Goal: Information Seeking & Learning: Learn about a topic

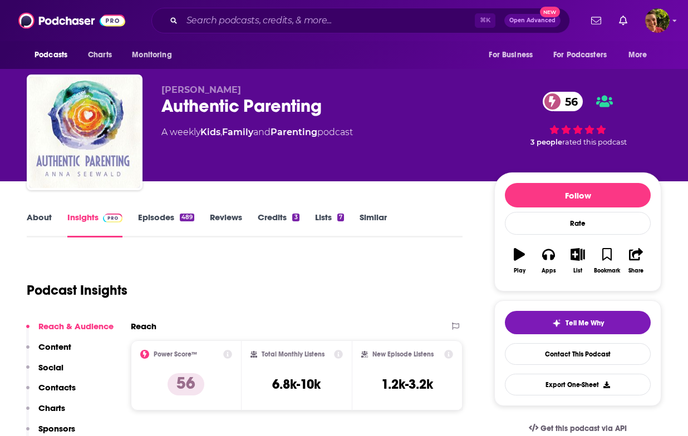
click at [191, 111] on div "Authentic Parenting 56" at bounding box center [318, 106] width 315 height 22
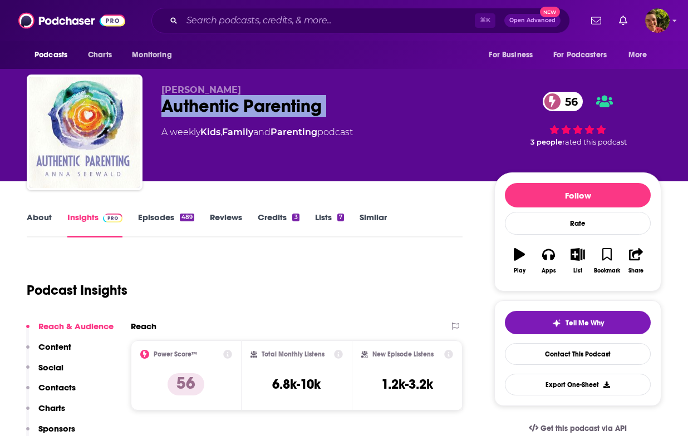
click at [191, 111] on div "Authentic Parenting 56" at bounding box center [318, 106] width 315 height 22
copy div "Authentic Parenting 56"
click at [35, 222] on link "About" at bounding box center [39, 225] width 25 height 26
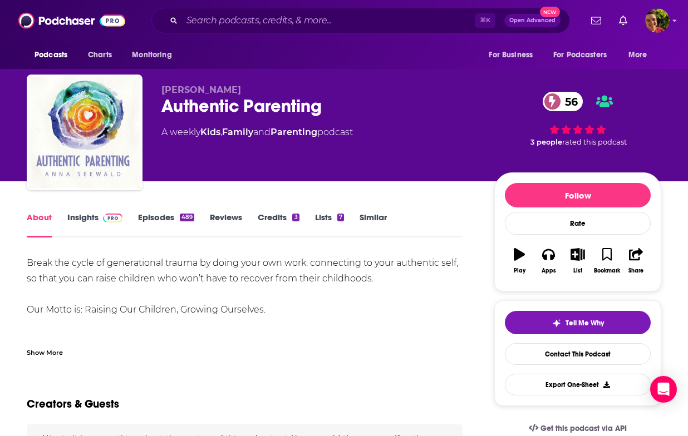
click at [119, 282] on div "Break the cycle of generational trauma by doing your own work, connecting to yo…" at bounding box center [245, 326] width 436 height 140
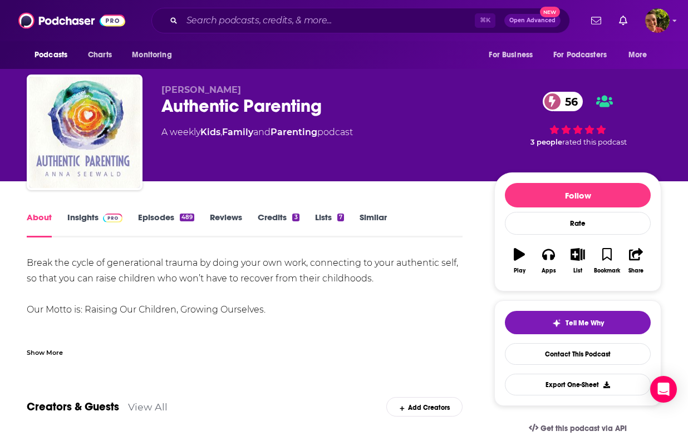
click at [112, 273] on div "Break the cycle of generational trauma by doing your own work, connecting to yo…" at bounding box center [245, 326] width 436 height 140
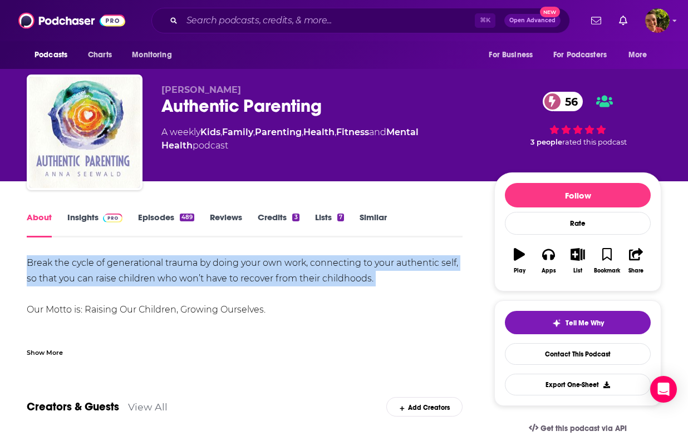
click at [112, 273] on div "Break the cycle of generational trauma by doing your own work, connecting to yo…" at bounding box center [245, 326] width 436 height 140
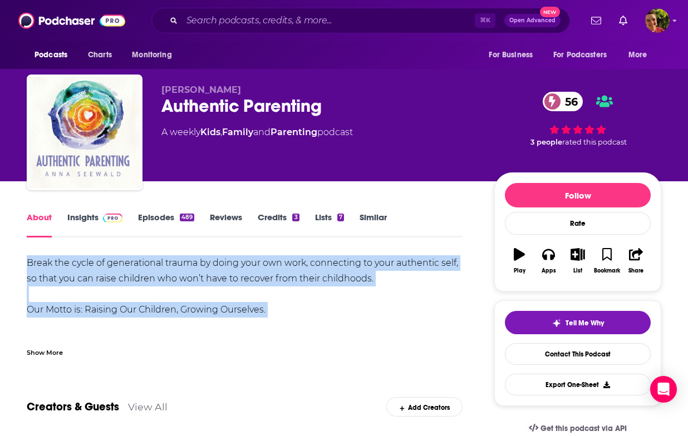
click at [268, 310] on div "Break the cycle of generational trauma by doing your own work, connecting to yo…" at bounding box center [245, 326] width 436 height 140
copy div "Break the cycle of generational trauma by doing your own work, connecting to yo…"
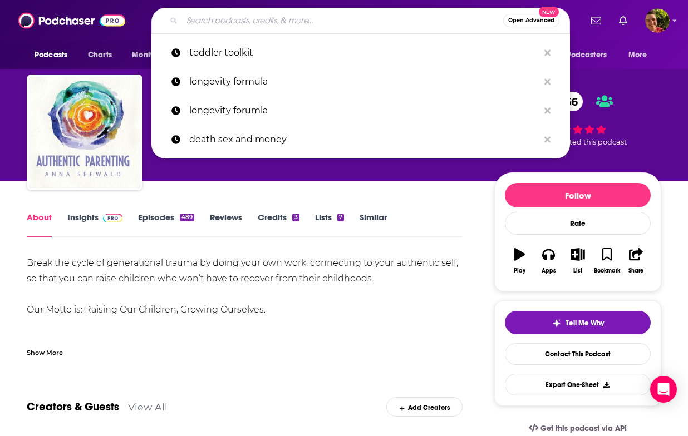
click at [227, 25] on input "Search podcasts, credits, & more..." at bounding box center [342, 21] width 321 height 18
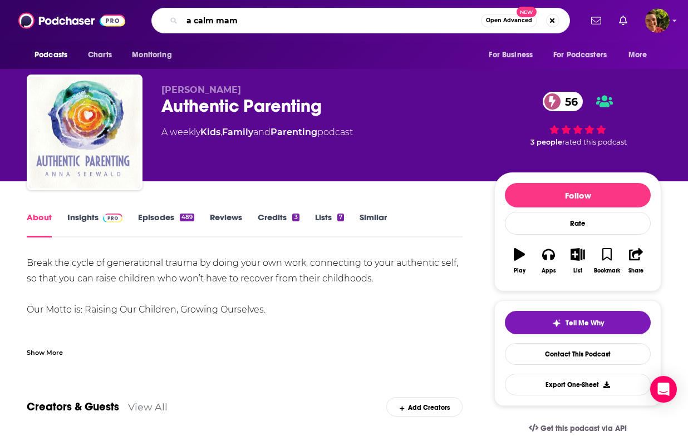
type input "a calm mama"
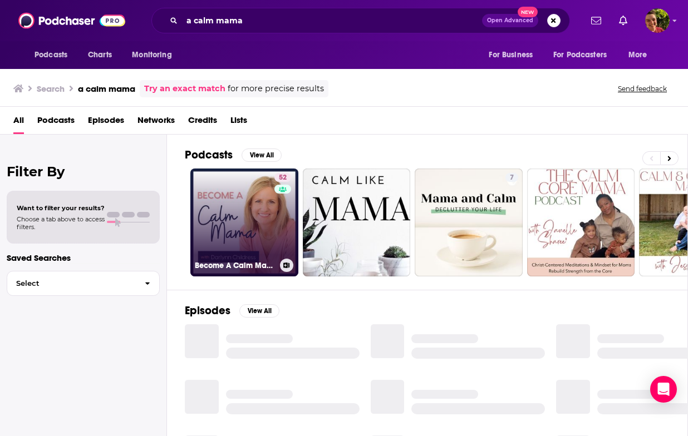
click at [221, 225] on link "52 Become A Calm Mama" at bounding box center [244, 223] width 108 height 108
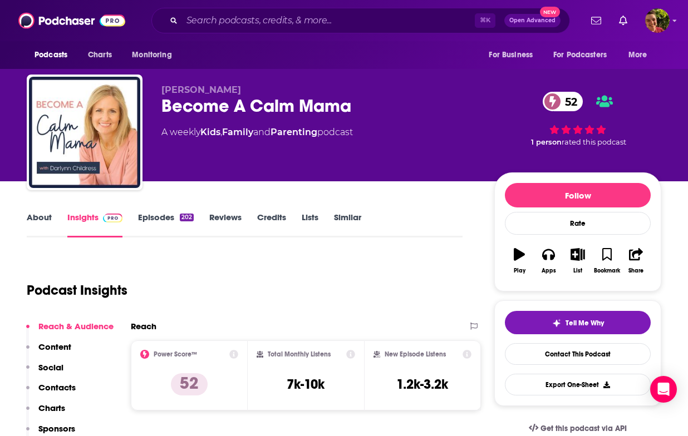
click at [222, 95] on div "Become A Calm Mama 52" at bounding box center [318, 106] width 315 height 22
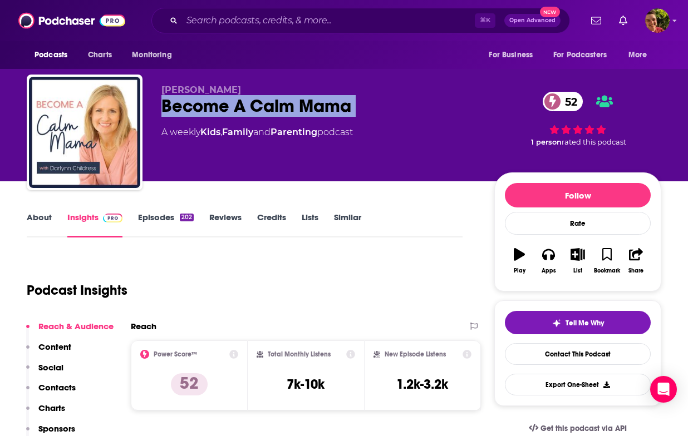
click at [222, 95] on div "Become A Calm Mama 52" at bounding box center [318, 106] width 315 height 22
copy div "Become A Calm Mama 52"
click at [44, 222] on link "About" at bounding box center [39, 225] width 25 height 26
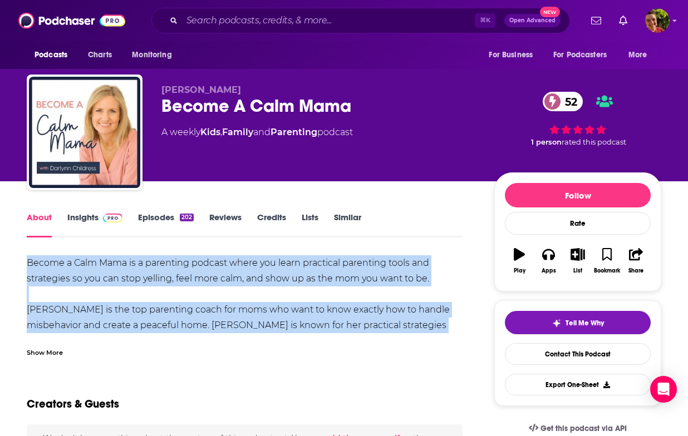
drag, startPoint x: 24, startPoint y: 263, endPoint x: 404, endPoint y: 342, distance: 387.1
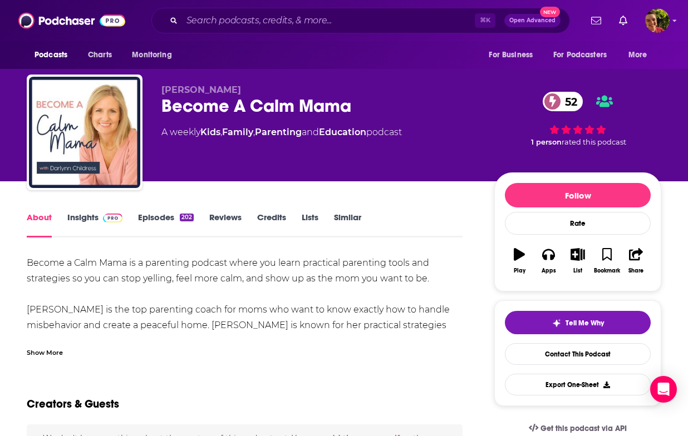
click at [47, 352] on div "Show More" at bounding box center [45, 352] width 36 height 11
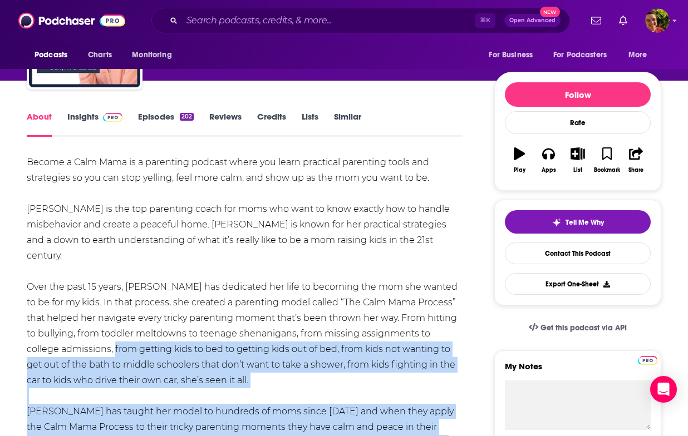
scroll to position [97, 0]
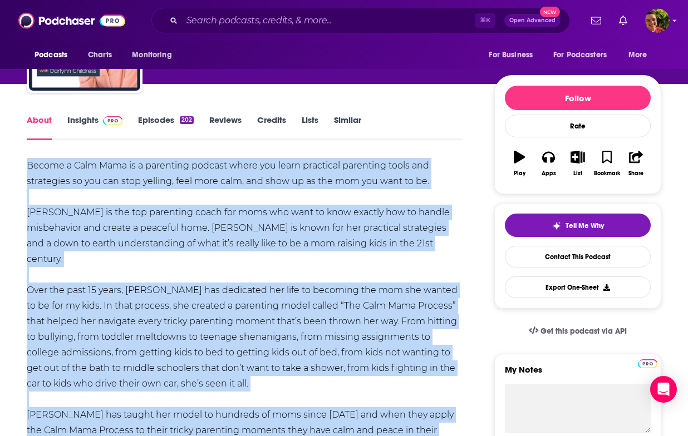
drag, startPoint x: 225, startPoint y: 372, endPoint x: 23, endPoint y: 163, distance: 291.3
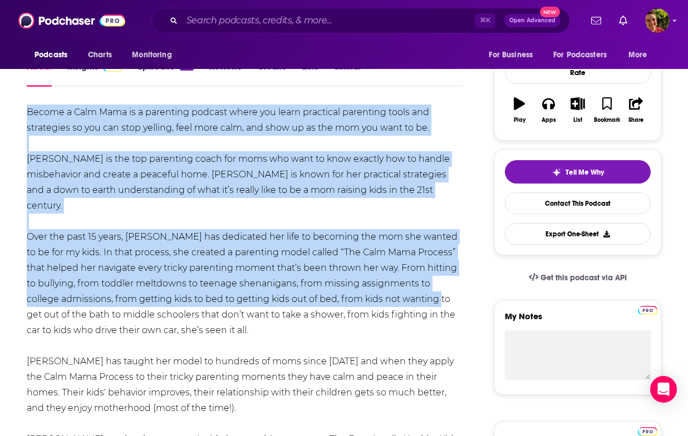
scroll to position [280, 0]
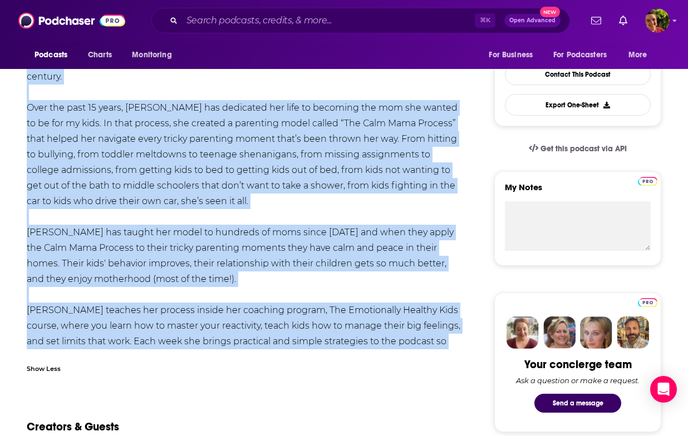
drag, startPoint x: 19, startPoint y: 163, endPoint x: 368, endPoint y: 346, distance: 393.7
copy div "Loremi d Sita Cons ad e seddoeius tempori utlab etd magna aliquaeni adminimve q…"
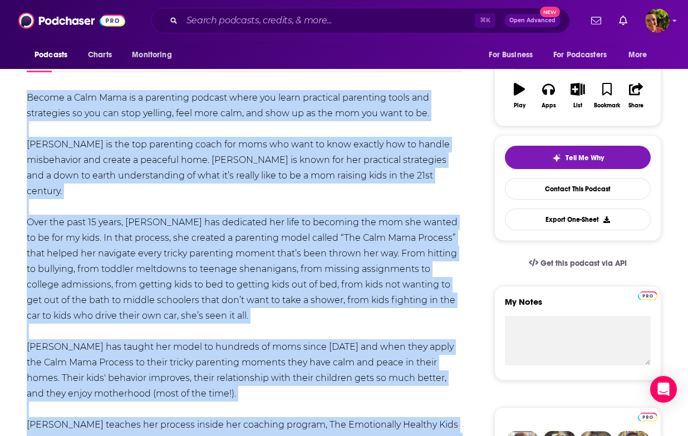
scroll to position [152, 0]
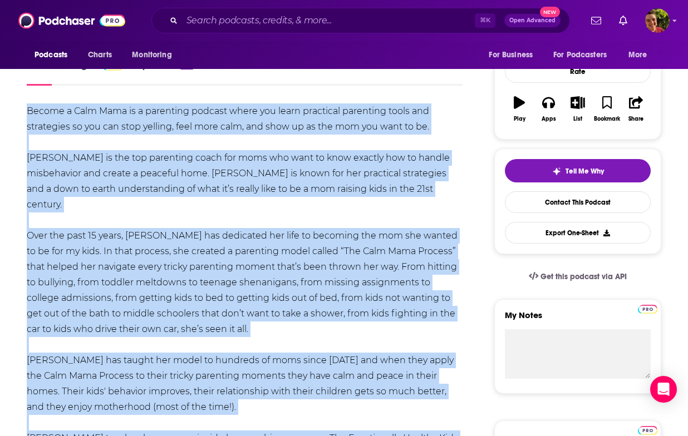
click at [197, 139] on div "Become a Calm Mama is a parenting podcast where you learn practical parenting t…" at bounding box center [245, 299] width 436 height 390
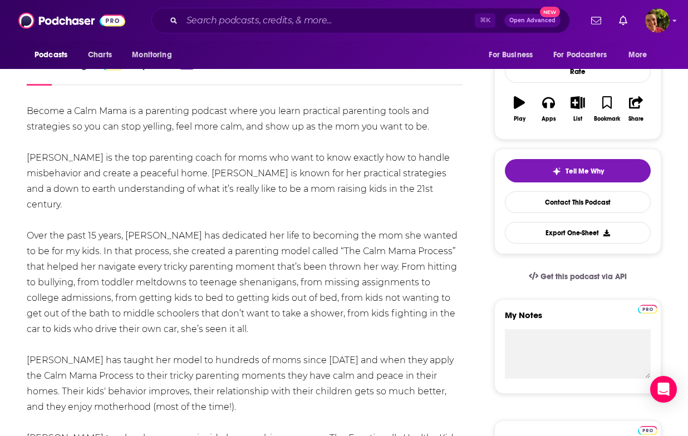
click at [198, 130] on div "Become a Calm Mama is a parenting podcast where you learn practical parenting t…" at bounding box center [245, 299] width 436 height 390
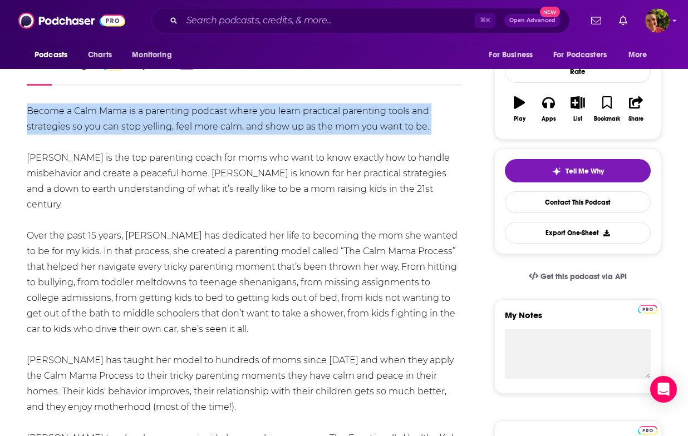
click at [198, 130] on div "Become a Calm Mama is a parenting podcast where you learn practical parenting t…" at bounding box center [245, 299] width 436 height 390
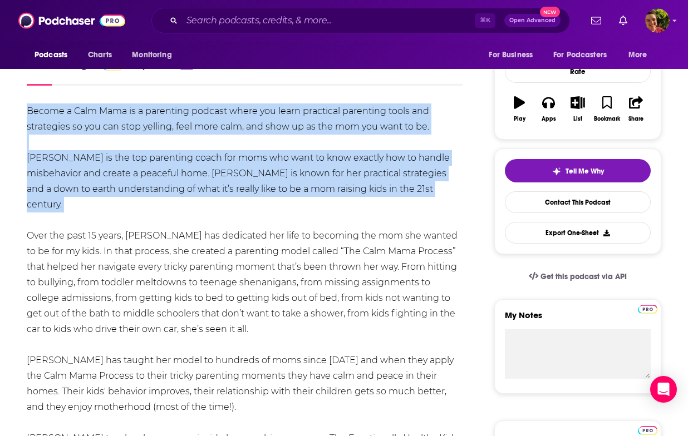
click at [456, 196] on div "Become a Calm Mama is a parenting podcast where you learn practical parenting t…" at bounding box center [245, 299] width 436 height 390
copy div "Become a Calm Mama is a parenting podcast where you learn practical parenting t…"
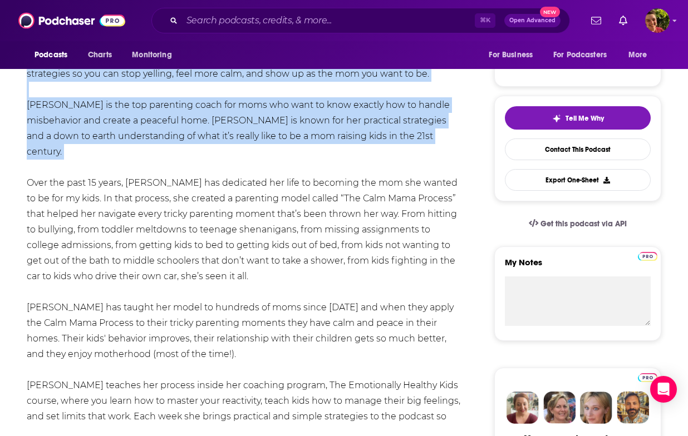
scroll to position [209, 0]
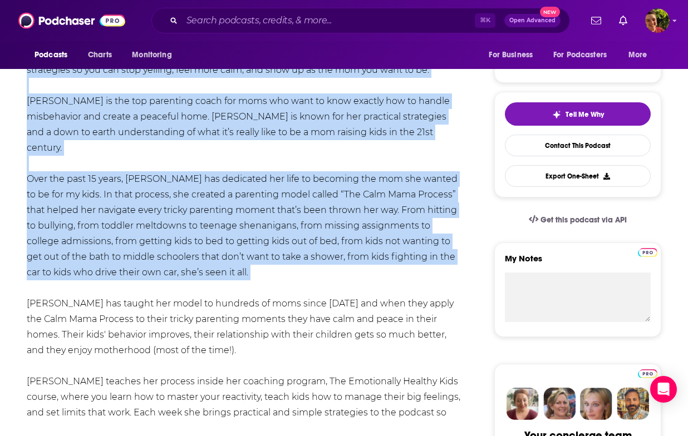
click at [323, 254] on div "Become a Calm Mama is a parenting podcast where you learn practical parenting t…" at bounding box center [245, 242] width 436 height 390
copy div "Loremi d Sita Cons ad e seddoeius tempori utlab etd magna aliquaeni adminimve q…"
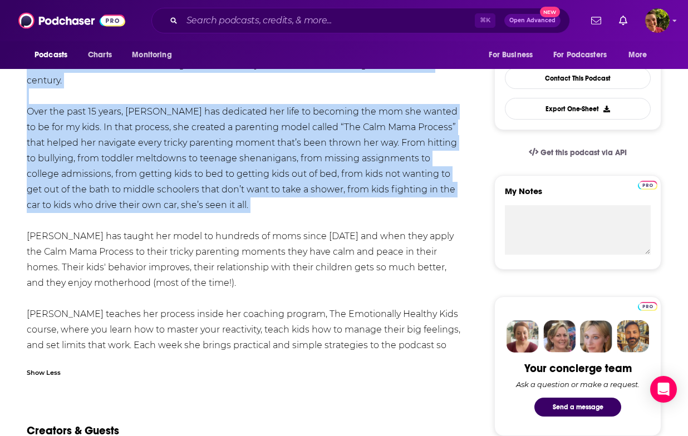
scroll to position [23, 0]
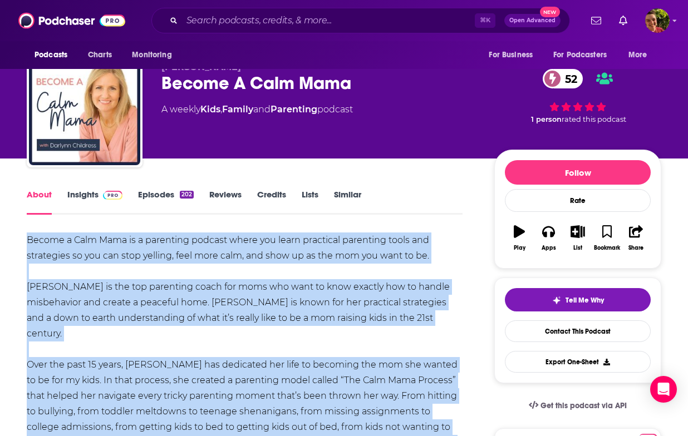
click at [109, 193] on img at bounding box center [112, 195] width 19 height 9
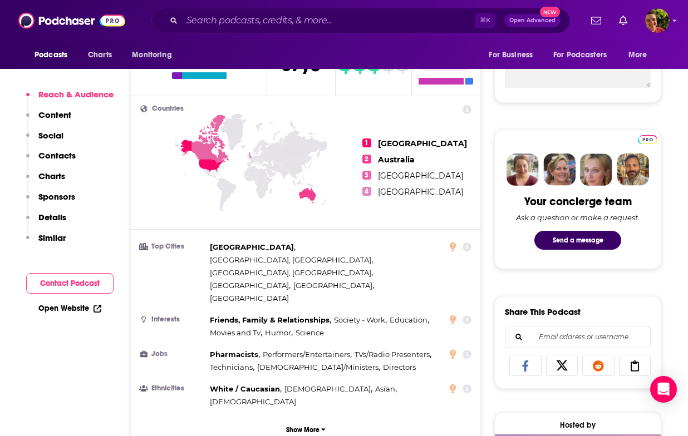
scroll to position [674, 0]
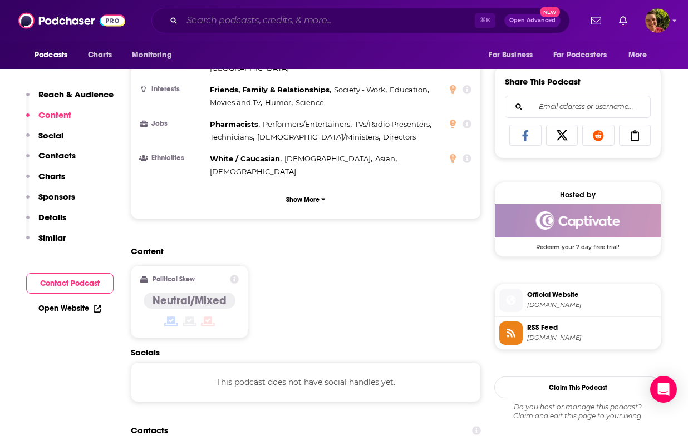
click at [268, 23] on input "Search podcasts, credits, & more..." at bounding box center [328, 21] width 293 height 18
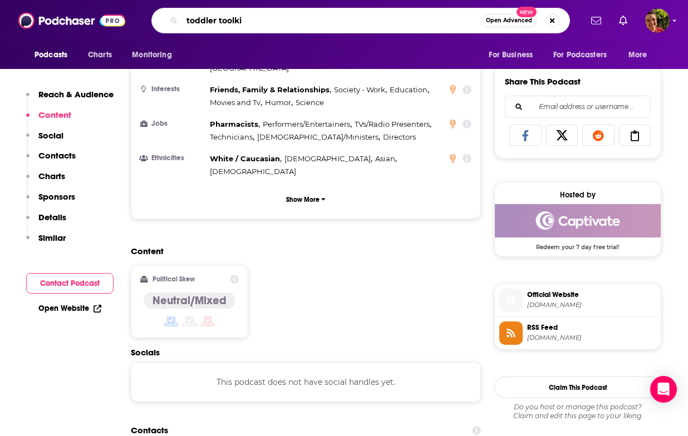
type input "toddler toolkit"
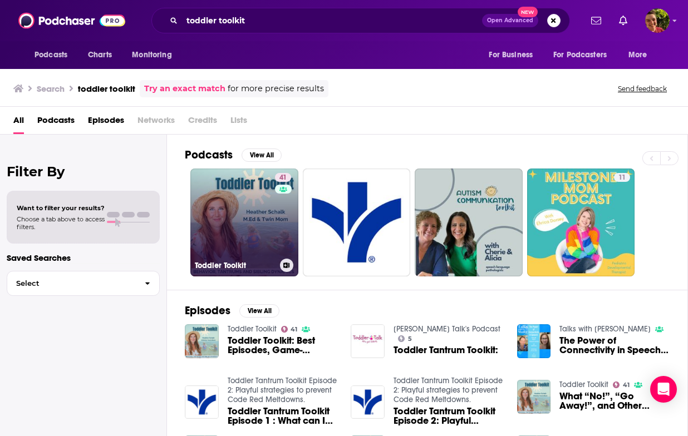
click at [236, 215] on link "41 Toddler Toolkit" at bounding box center [244, 223] width 108 height 108
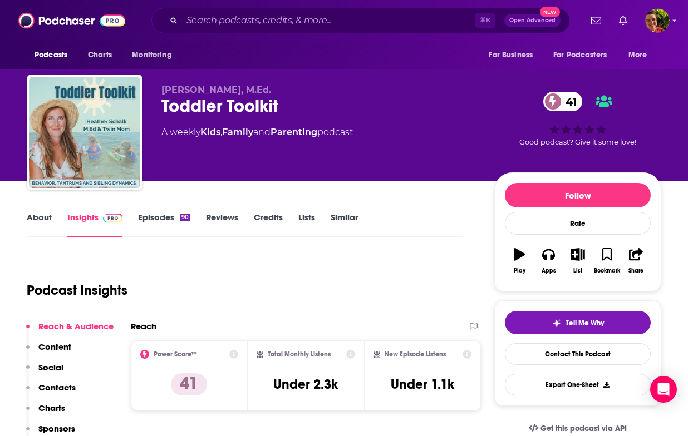
click at [202, 109] on div "Toddler Toolkit 41" at bounding box center [318, 106] width 315 height 22
copy div "Toddler Toolkit 41"
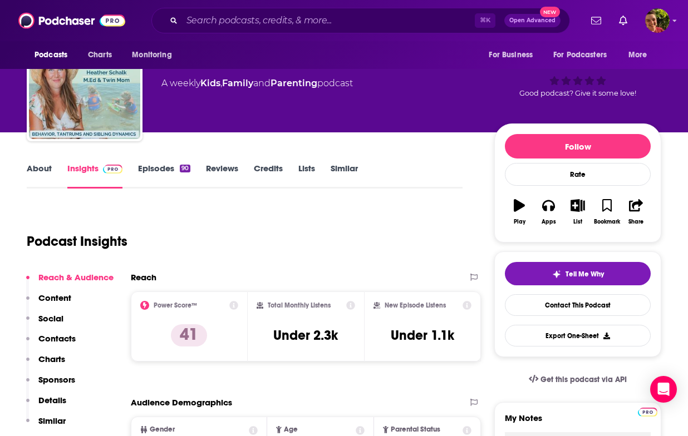
scroll to position [50, 0]
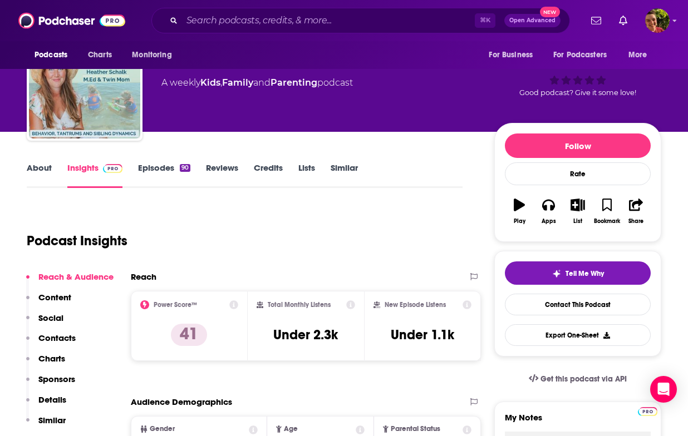
copy div "Toddler Toolkit 41"
click at [45, 164] on link "About" at bounding box center [39, 176] width 25 height 26
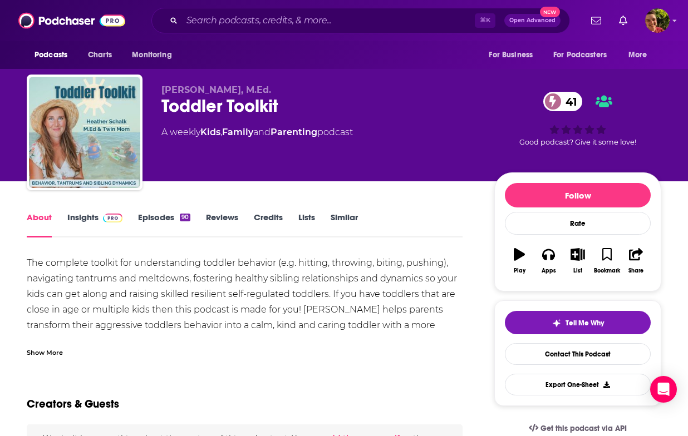
click at [155, 274] on div "The complete toolkit for understanding toddler behavior (e.g. hitting, throwing…" at bounding box center [245, 388] width 436 height 265
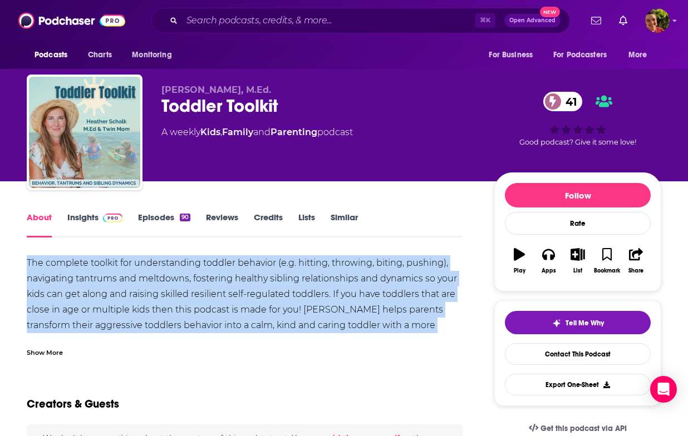
click at [155, 274] on div "The complete toolkit for understanding toddler behavior (e.g. hitting, throwing…" at bounding box center [245, 388] width 436 height 265
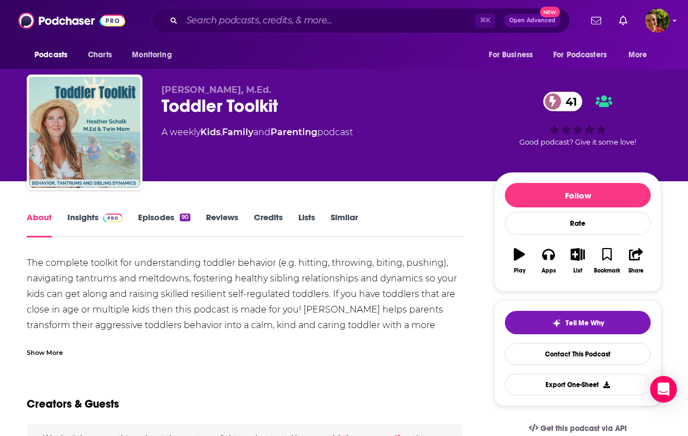
click at [60, 354] on div "Show More" at bounding box center [45, 352] width 36 height 11
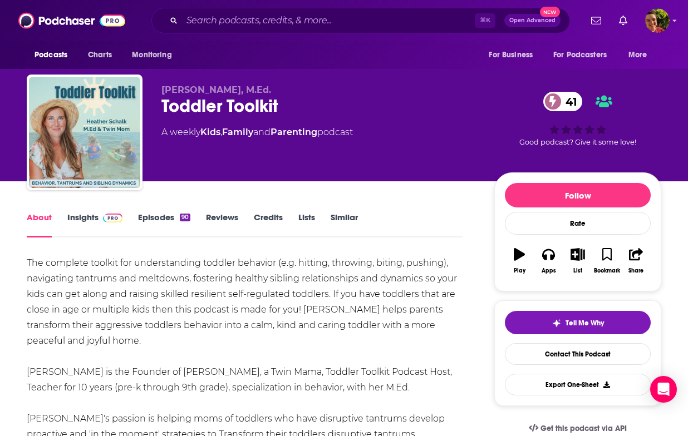
click at [114, 292] on div "The complete toolkit for understanding toddler behavior (e.g. hitting, throwing…" at bounding box center [245, 388] width 436 height 265
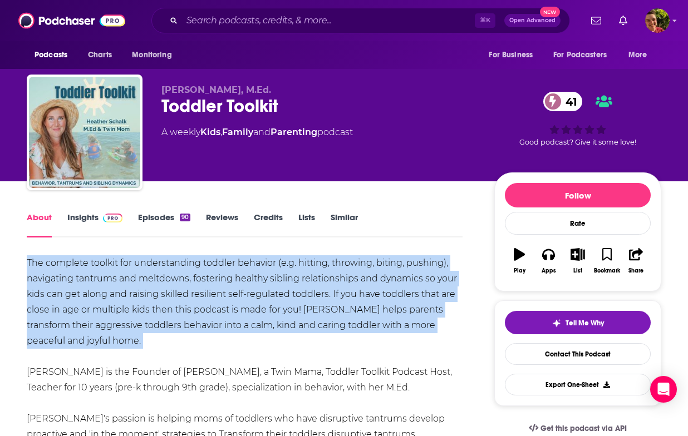
click at [114, 292] on div "The complete toolkit for understanding toddler behavior (e.g. hitting, throwing…" at bounding box center [245, 388] width 436 height 265
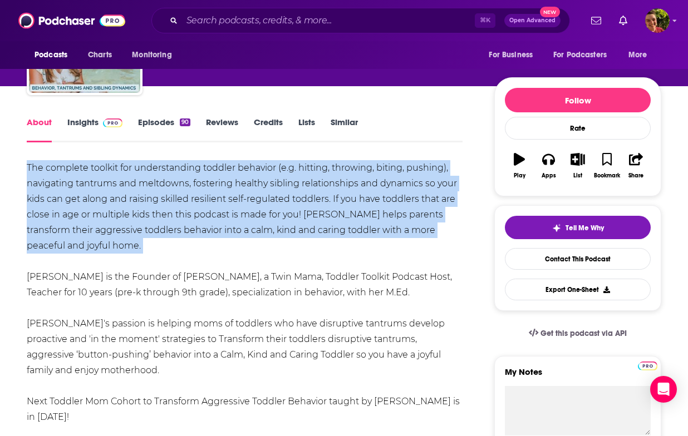
scroll to position [135, 0]
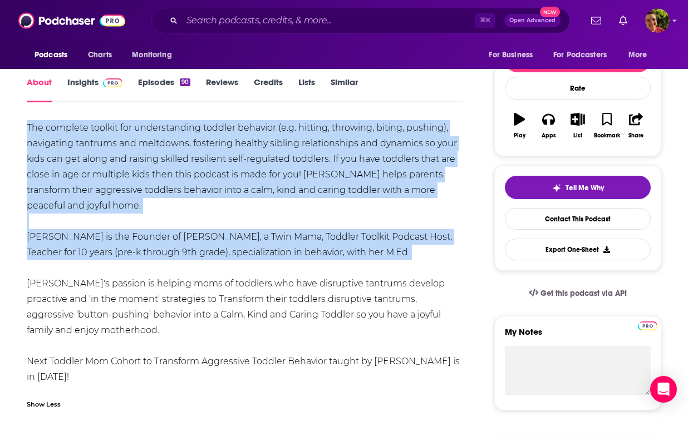
click at [435, 256] on div "The complete toolkit for understanding toddler behavior (e.g. hitting, throwing…" at bounding box center [245, 252] width 436 height 265
copy div "The complete toolkit for understanding toddler behavior (e.g. hitting, throwing…"
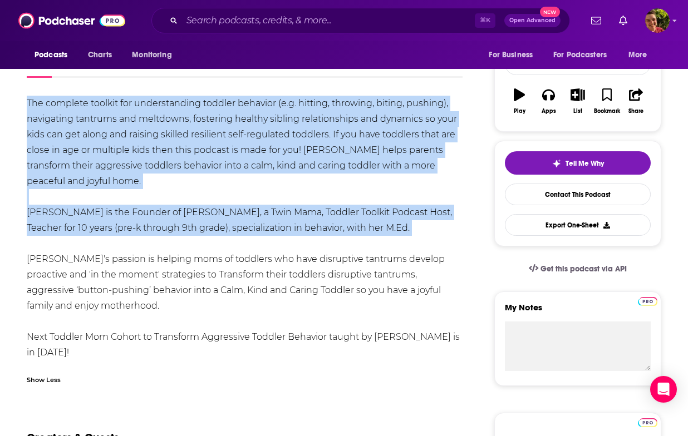
scroll to position [161, 0]
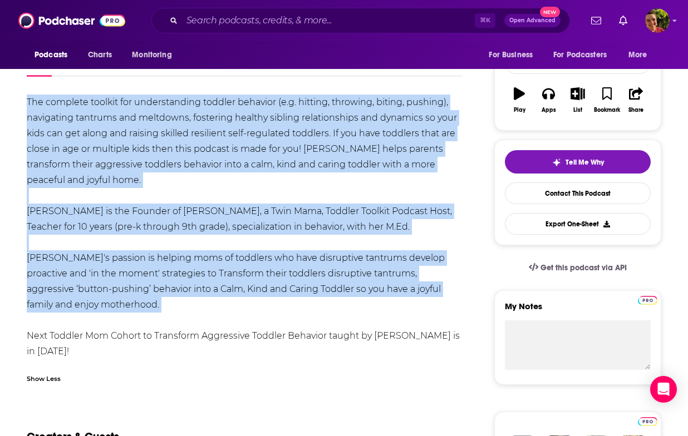
click at [404, 310] on div "The complete toolkit for understanding toddler behavior (e.g. hitting, throwing…" at bounding box center [245, 227] width 436 height 265
click at [377, 142] on div "The complete toolkit for understanding toddler behavior (e.g. hitting, throwing…" at bounding box center [245, 227] width 436 height 265
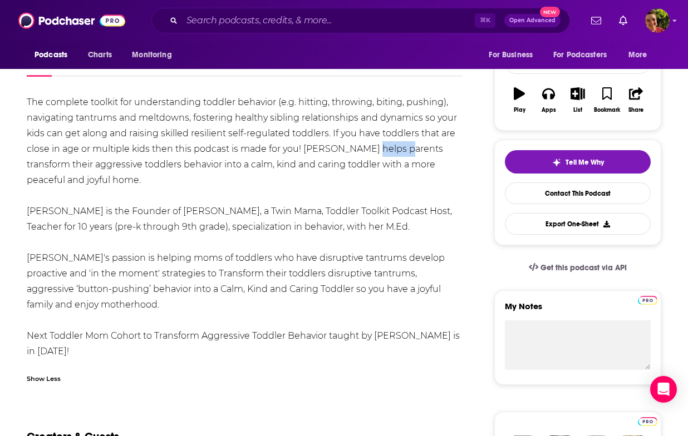
click at [377, 142] on div "The complete toolkit for understanding toddler behavior (e.g. hitting, throwing…" at bounding box center [245, 227] width 436 height 265
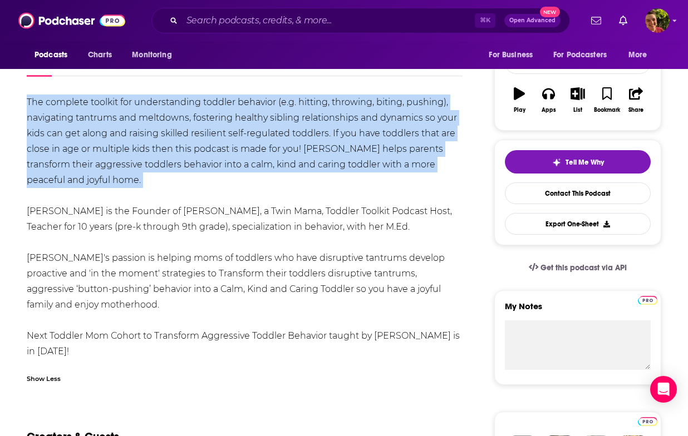
click at [377, 142] on div "The complete toolkit for understanding toddler behavior (e.g. hitting, throwing…" at bounding box center [245, 227] width 436 height 265
